Goal: Task Accomplishment & Management: Use online tool/utility

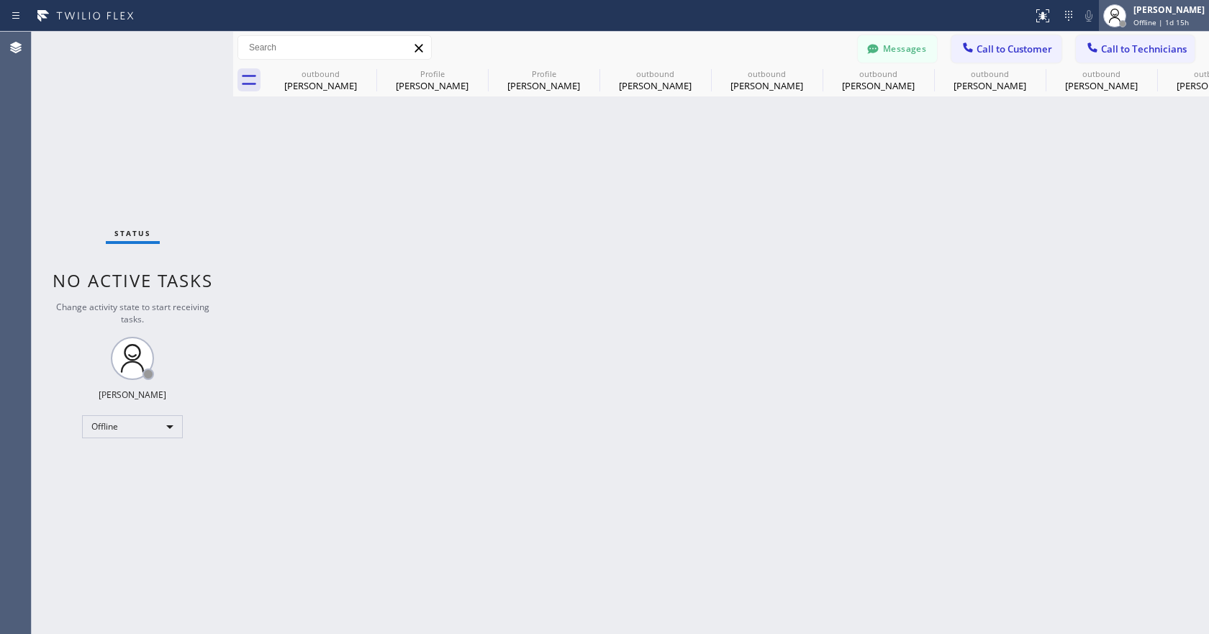
click at [1176, 18] on span "Offline | 1d 15h" at bounding box center [1161, 22] width 55 height 10
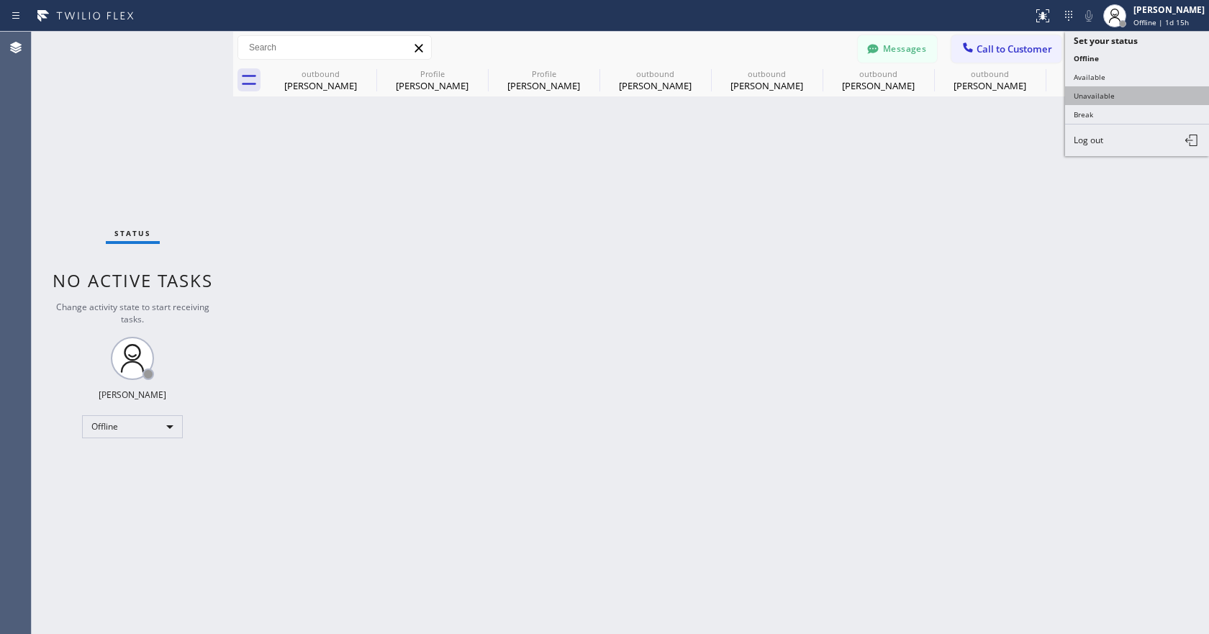
click at [1106, 89] on button "Unavailable" at bounding box center [1137, 95] width 144 height 19
